Goal: Book appointment/travel/reservation

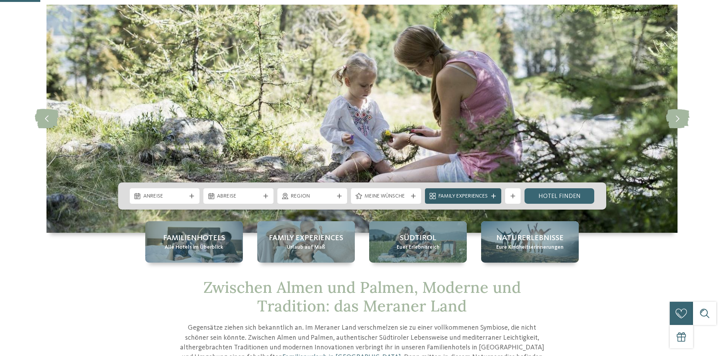
scroll to position [119, 0]
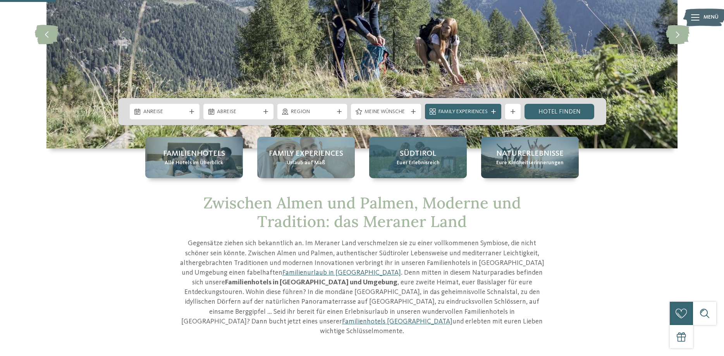
click at [419, 164] on span "Euer Erlebnisreich" at bounding box center [418, 163] width 43 height 8
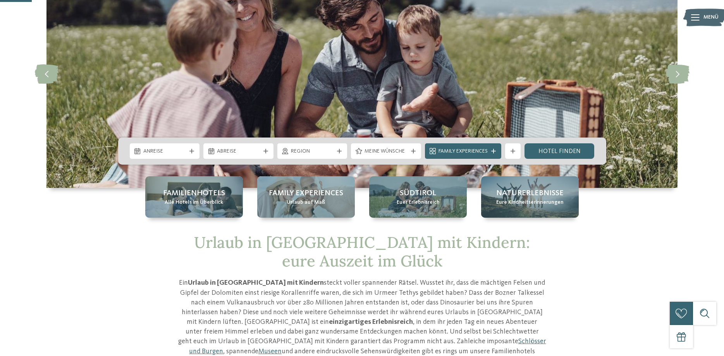
scroll to position [119, 0]
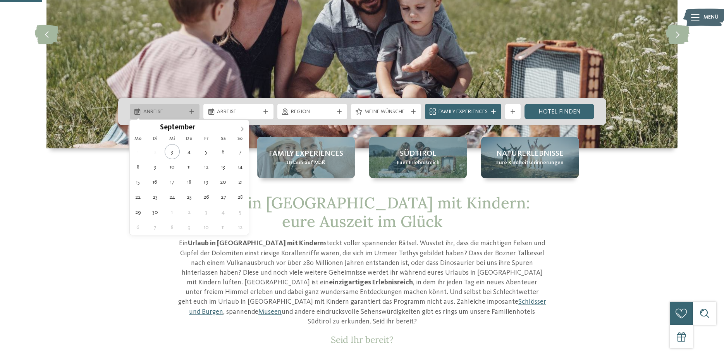
click at [183, 113] on span "Anreise" at bounding box center [164, 112] width 43 height 8
click at [243, 130] on icon at bounding box center [242, 128] width 5 height 5
type input "****"
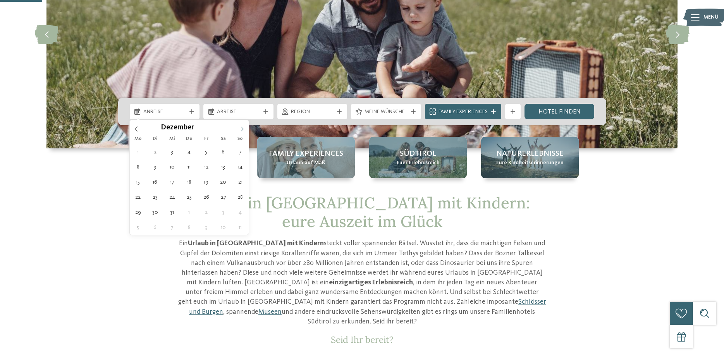
click at [243, 130] on icon at bounding box center [242, 128] width 5 height 5
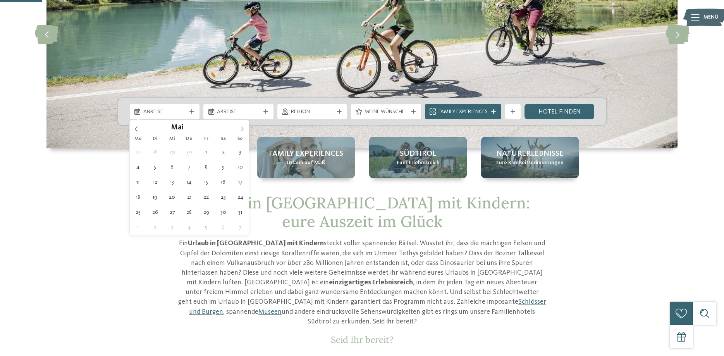
click at [243, 130] on icon at bounding box center [242, 128] width 5 height 5
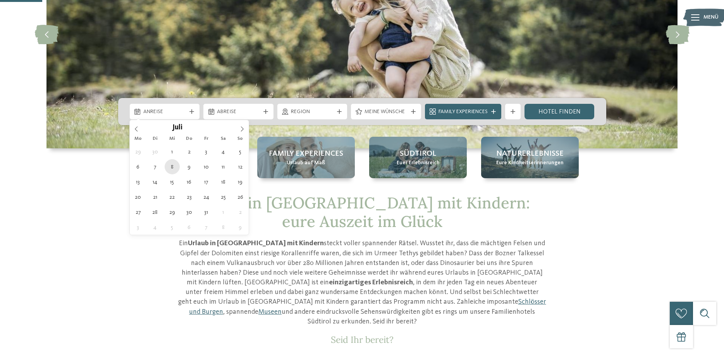
type div "08.07.2026"
type input "****"
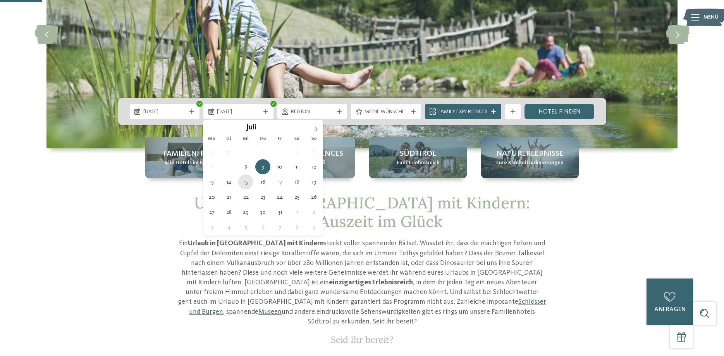
type div "15.07.2026"
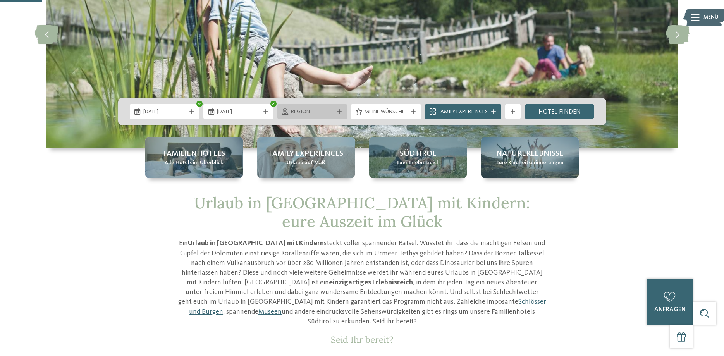
click at [340, 112] on icon at bounding box center [339, 111] width 5 height 5
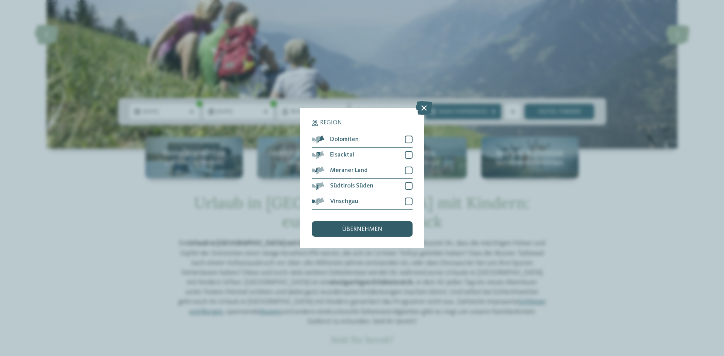
click at [374, 228] on span "übernehmen" at bounding box center [362, 229] width 40 height 6
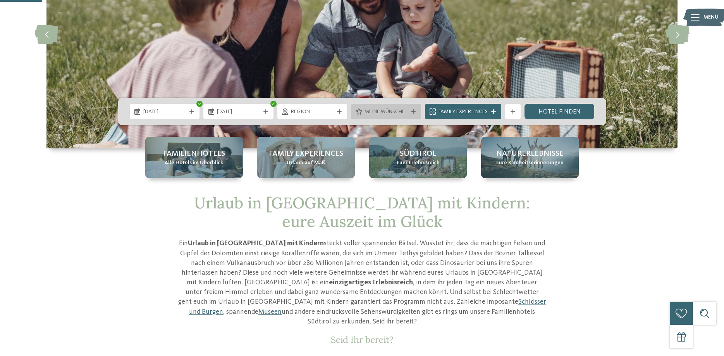
click at [412, 114] on div "Meine Wünsche" at bounding box center [386, 112] width 70 height 16
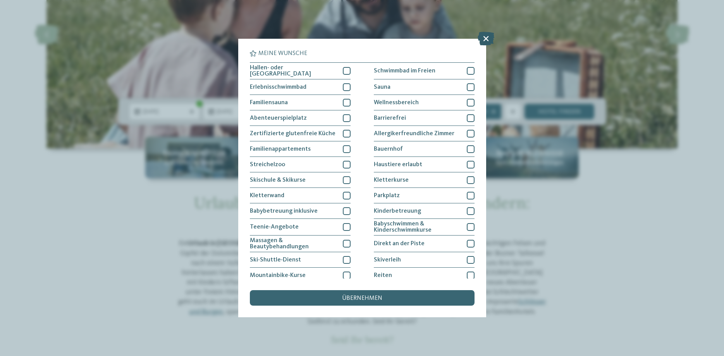
click at [491, 37] on icon at bounding box center [486, 39] width 17 height 14
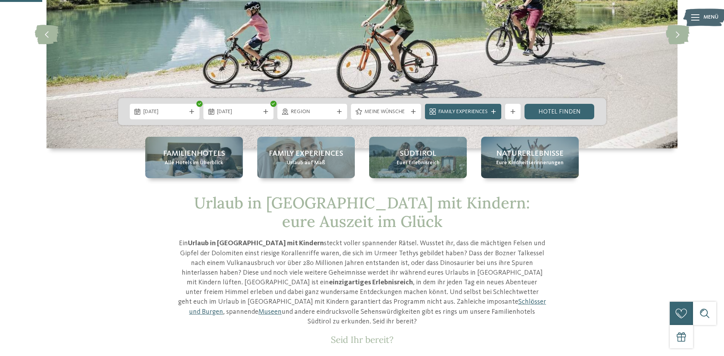
click at [414, 110] on icon at bounding box center [413, 111] width 5 height 5
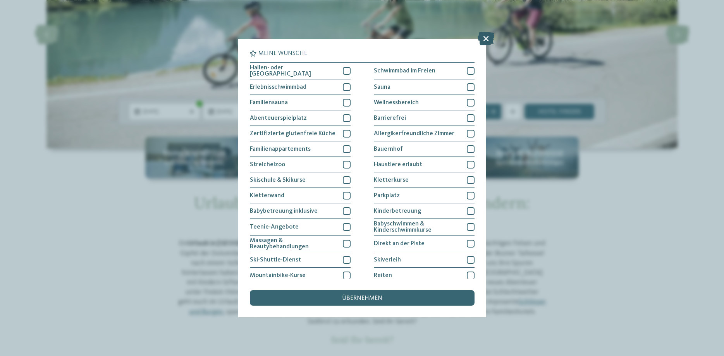
click at [485, 38] on icon at bounding box center [486, 39] width 17 height 14
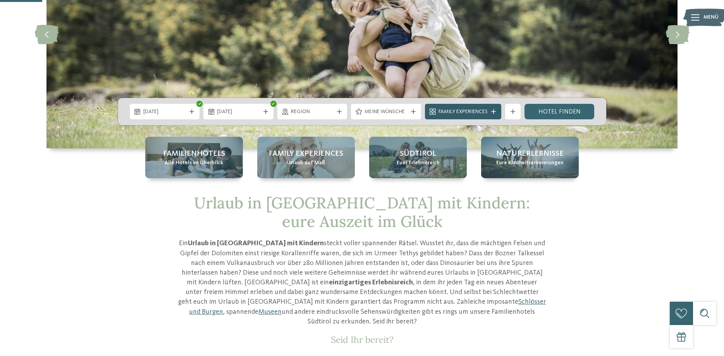
click at [497, 112] on div at bounding box center [494, 111] width 8 height 5
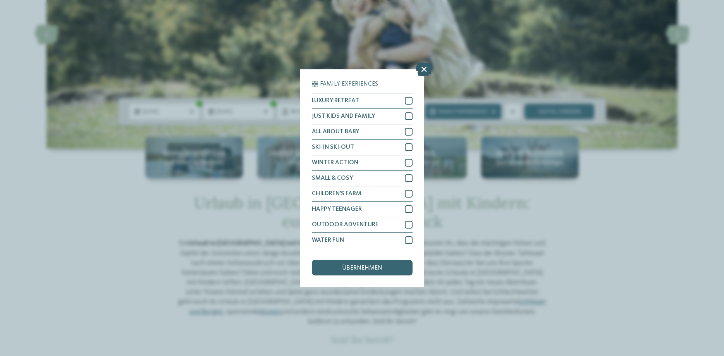
click at [426, 70] on icon at bounding box center [424, 69] width 17 height 14
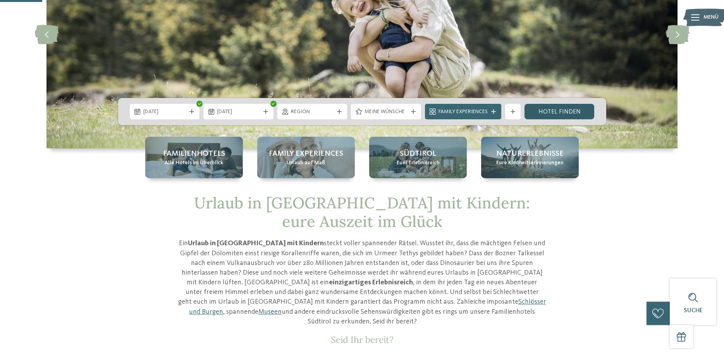
click at [561, 112] on link "Hotel finden" at bounding box center [560, 112] width 70 height 16
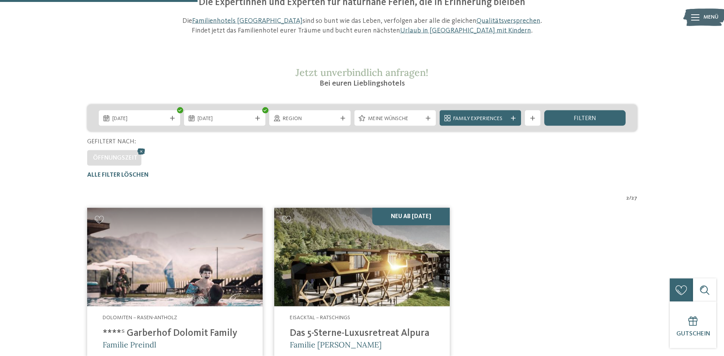
scroll to position [175, 0]
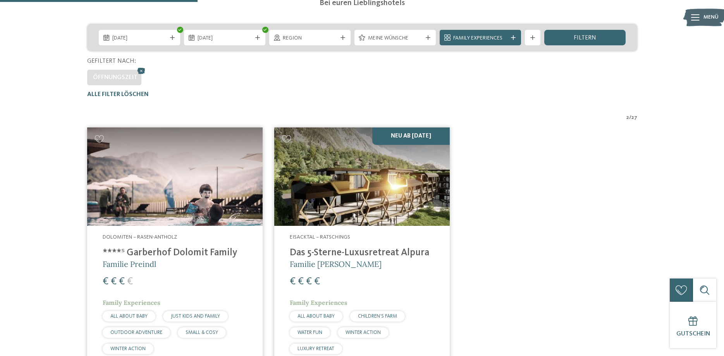
click at [172, 153] on img at bounding box center [175, 177] width 176 height 99
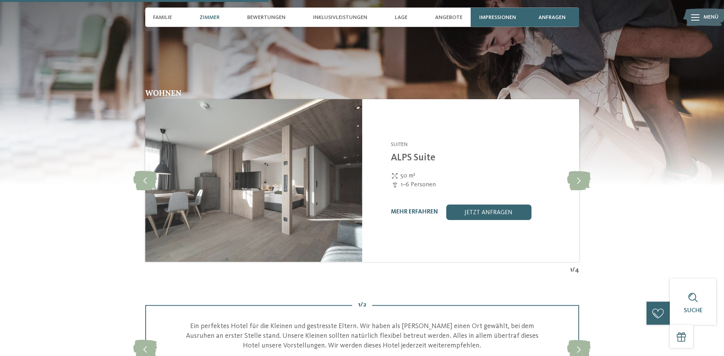
scroll to position [1186, 0]
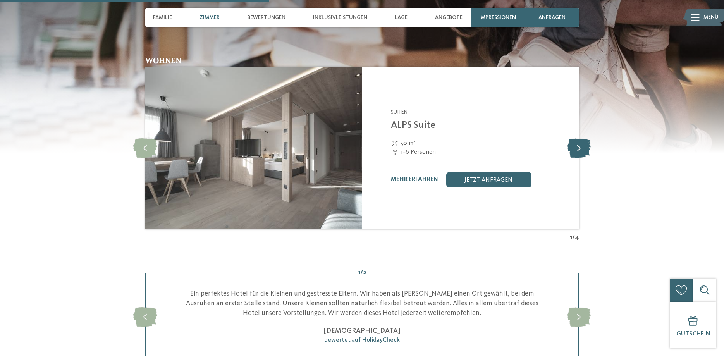
click at [581, 153] on icon at bounding box center [579, 147] width 24 height 19
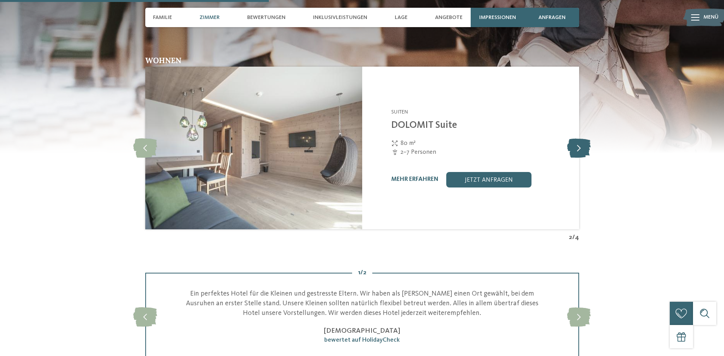
click at [581, 153] on icon at bounding box center [579, 147] width 24 height 19
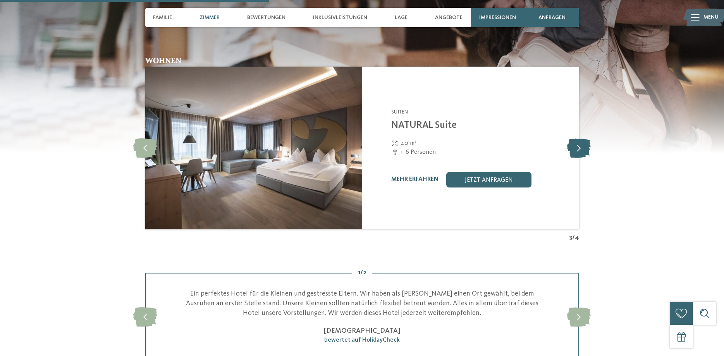
click at [581, 153] on icon at bounding box center [579, 147] width 24 height 19
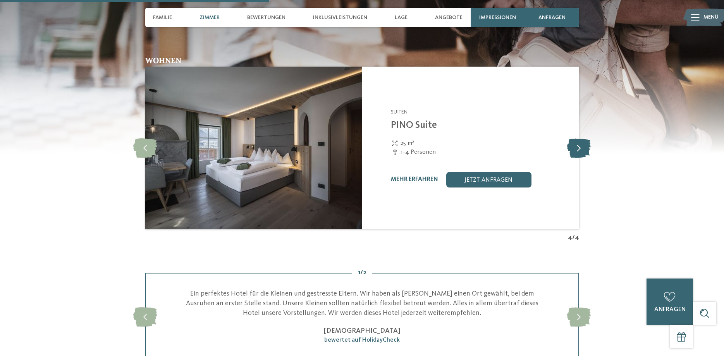
click at [581, 153] on icon at bounding box center [579, 147] width 24 height 19
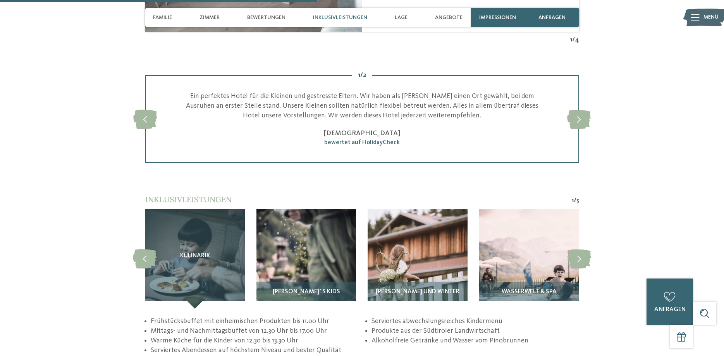
scroll to position [1423, 0]
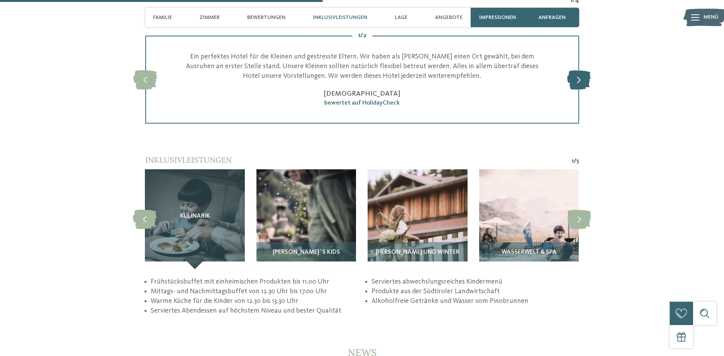
click at [586, 81] on icon at bounding box center [579, 79] width 24 height 19
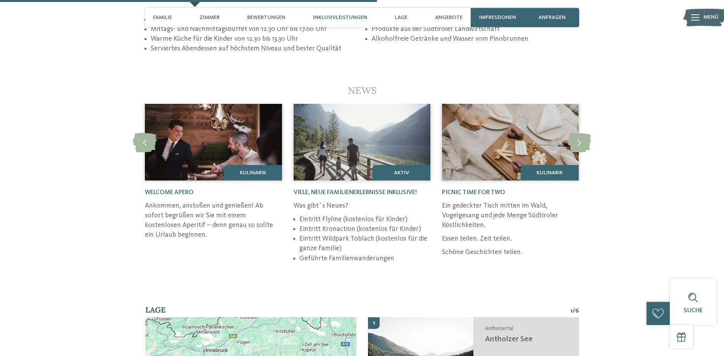
scroll to position [1700, 0]
